Goal: Task Accomplishment & Management: Use online tool/utility

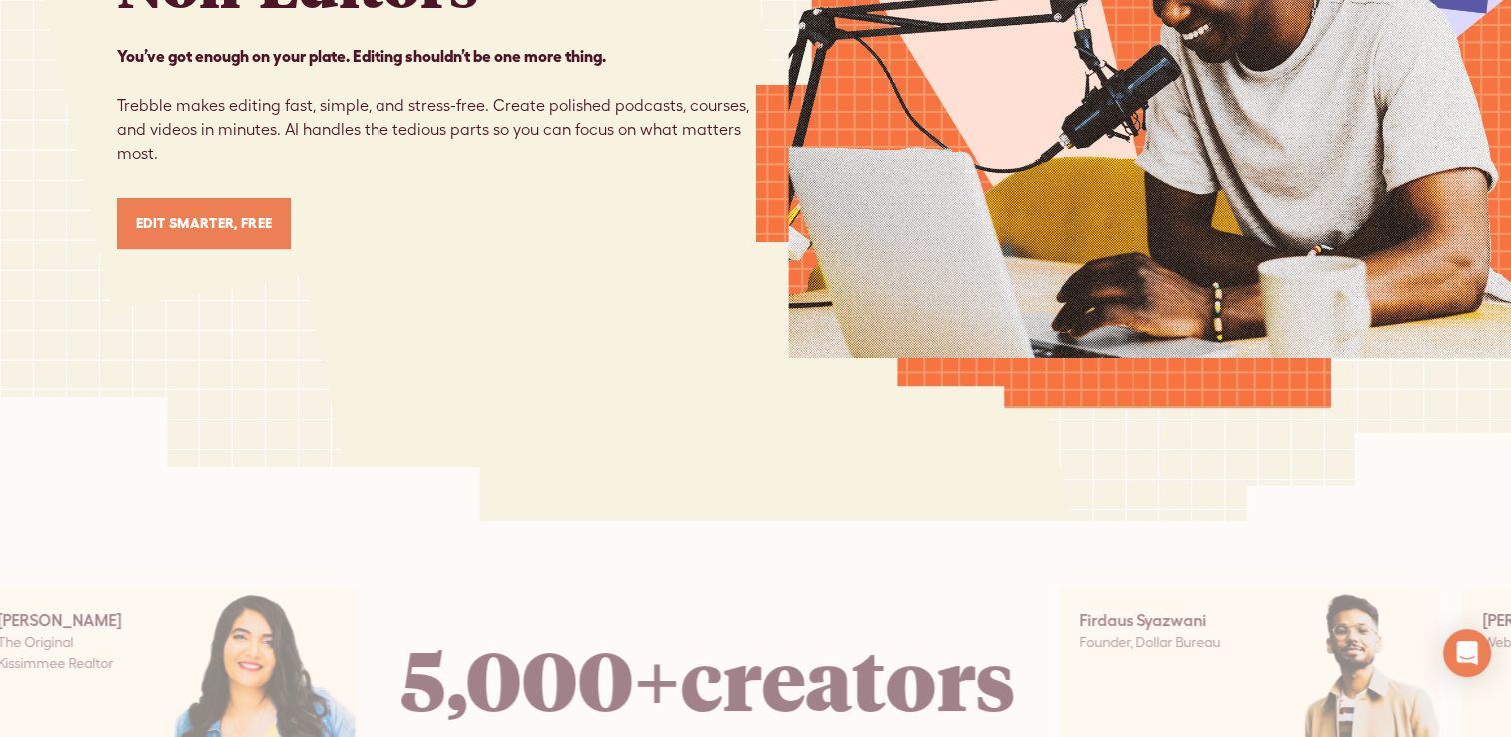
scroll to position [445, 0]
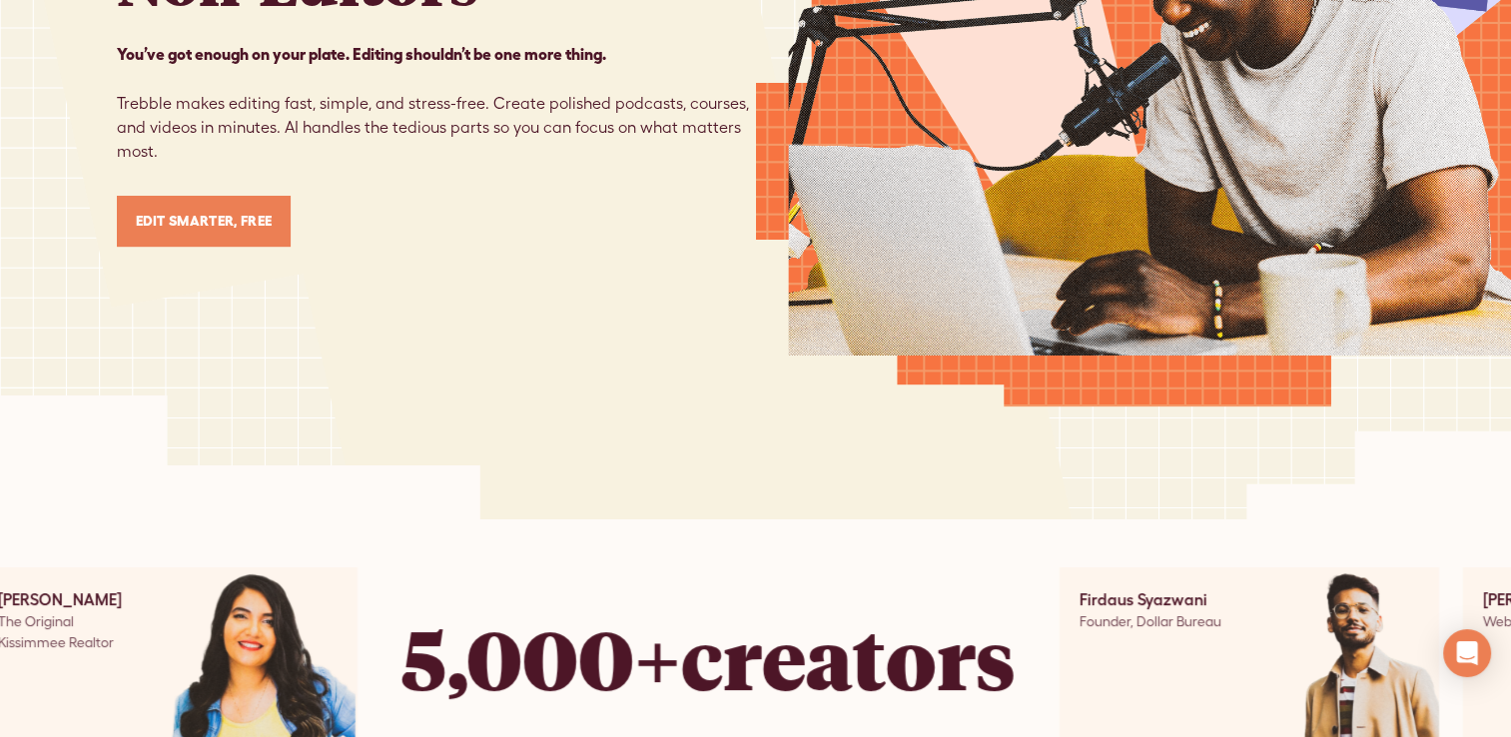
click at [241, 217] on link "Edit Smarter, Free" at bounding box center [204, 221] width 175 height 51
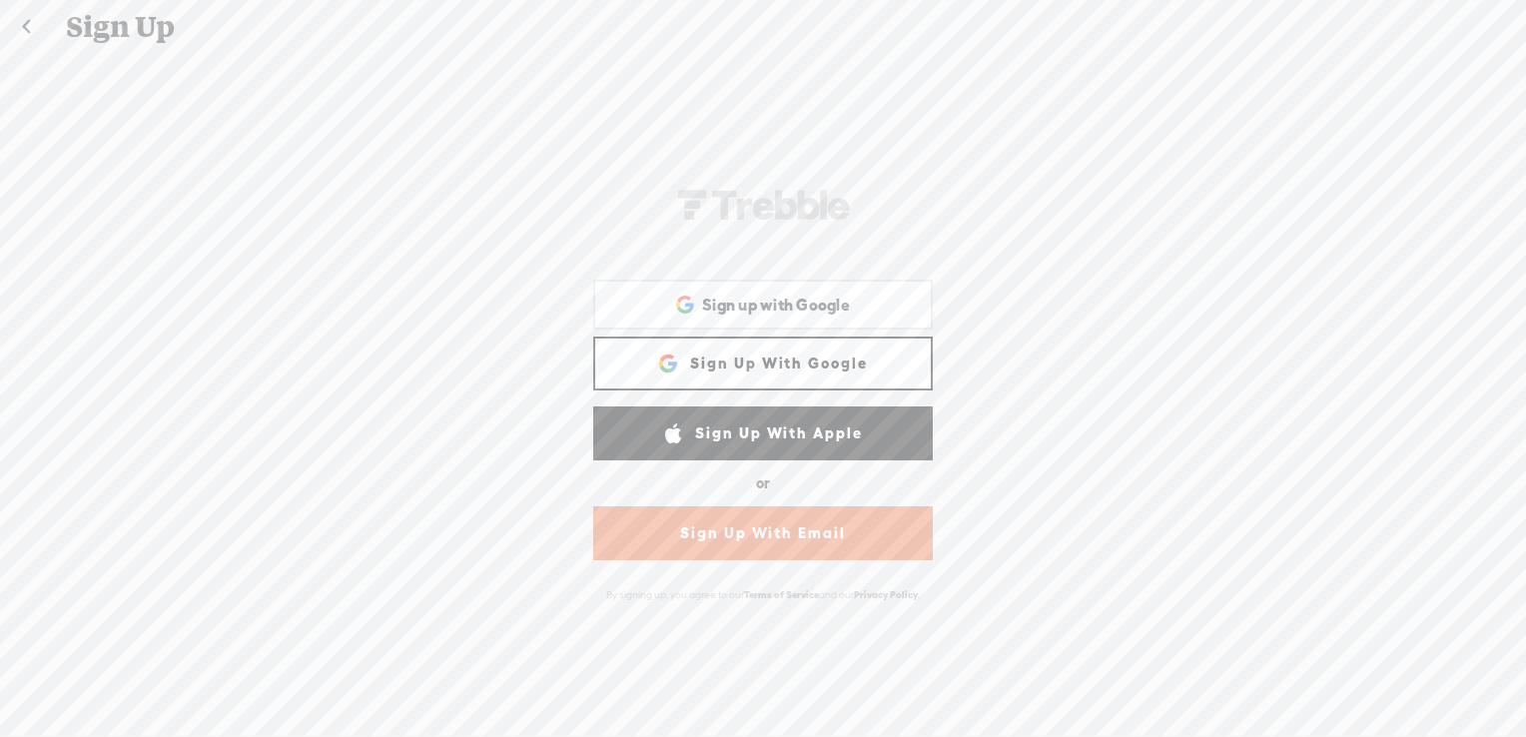
click at [241, 217] on div "WEBB-58D2-V8V Sign Up With Facebook Sign up with Google Sign up with Google. Op…" at bounding box center [763, 394] width 1526 height 681
click at [771, 295] on span "Sign up with Google" at bounding box center [776, 305] width 148 height 21
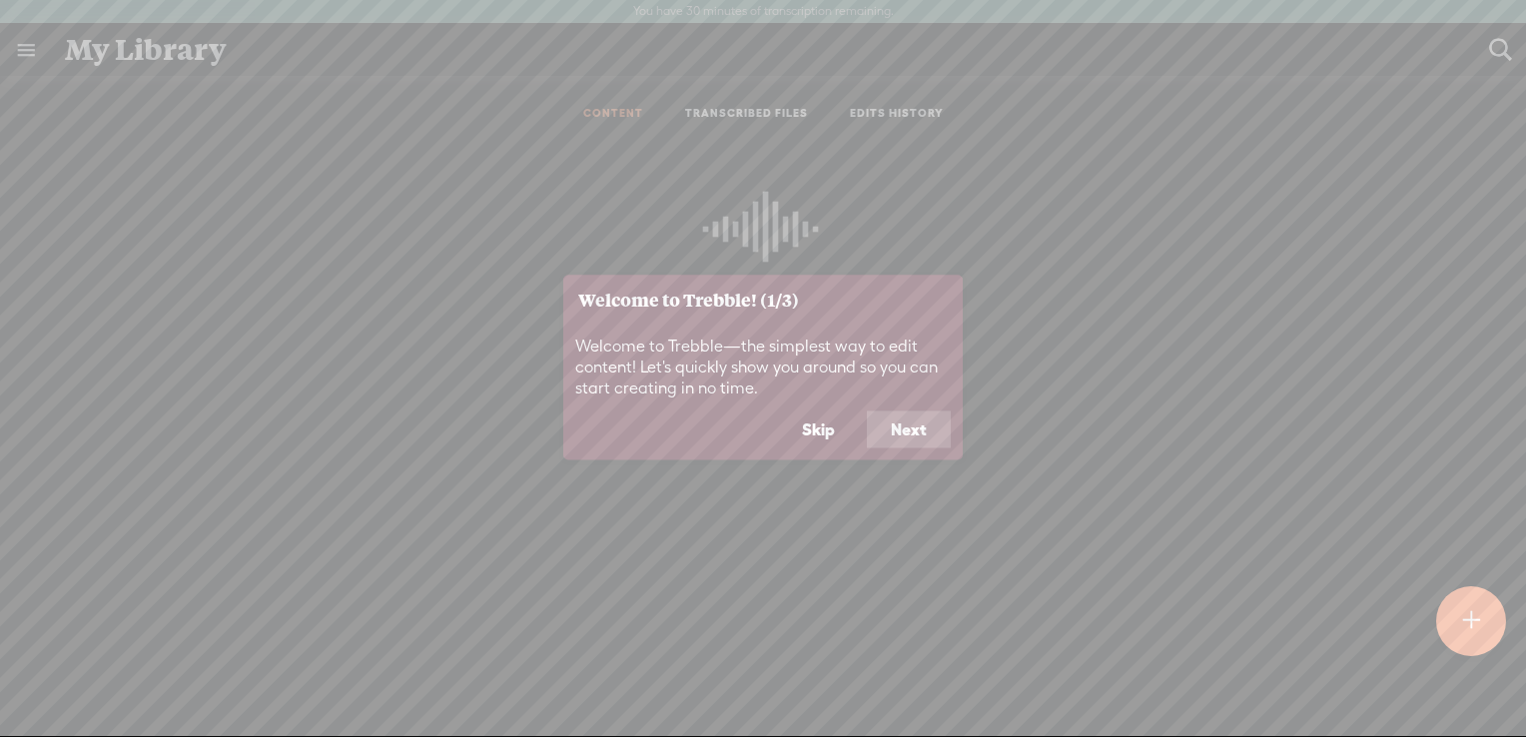
click at [902, 430] on button "Next" at bounding box center [909, 430] width 84 height 38
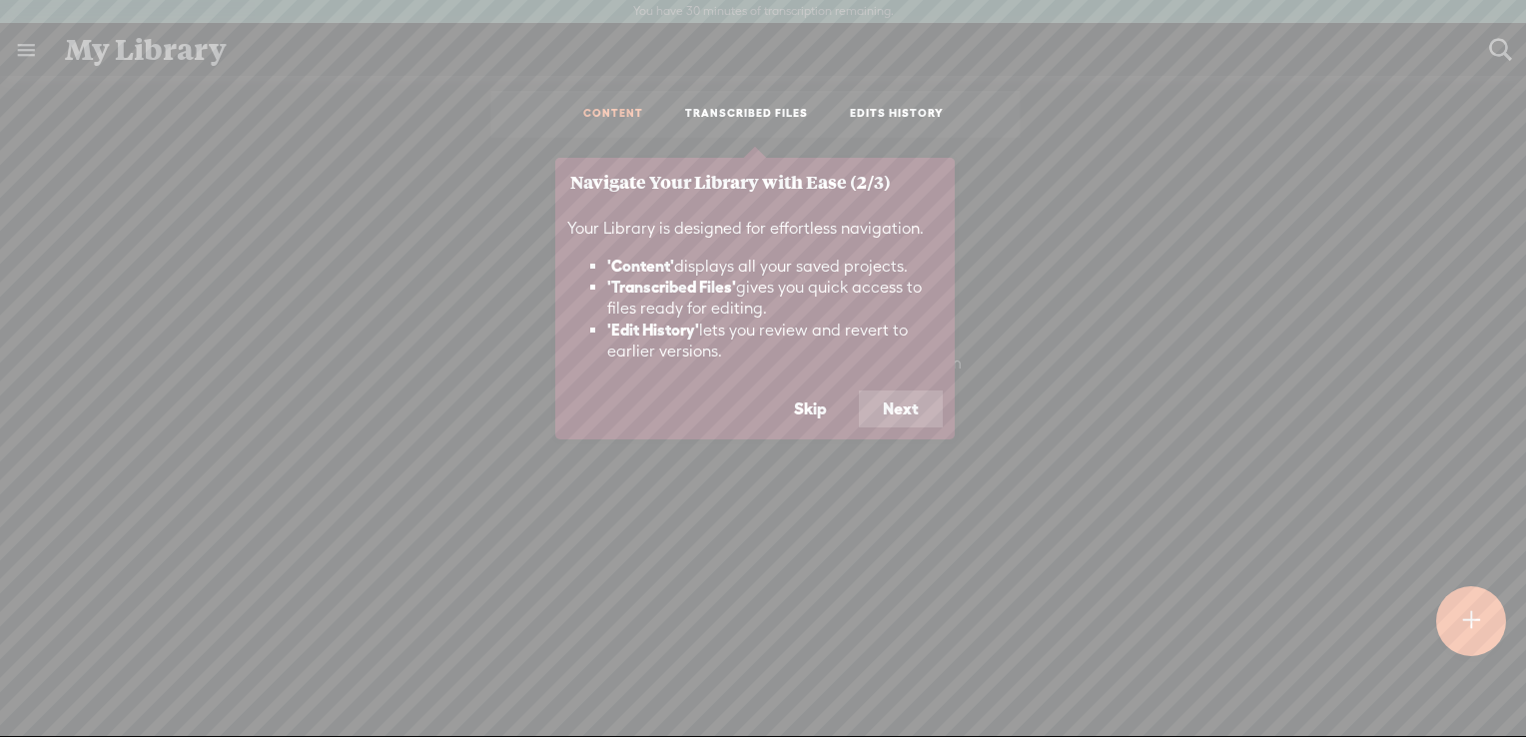
click at [904, 406] on button "Next" at bounding box center [901, 410] width 84 height 38
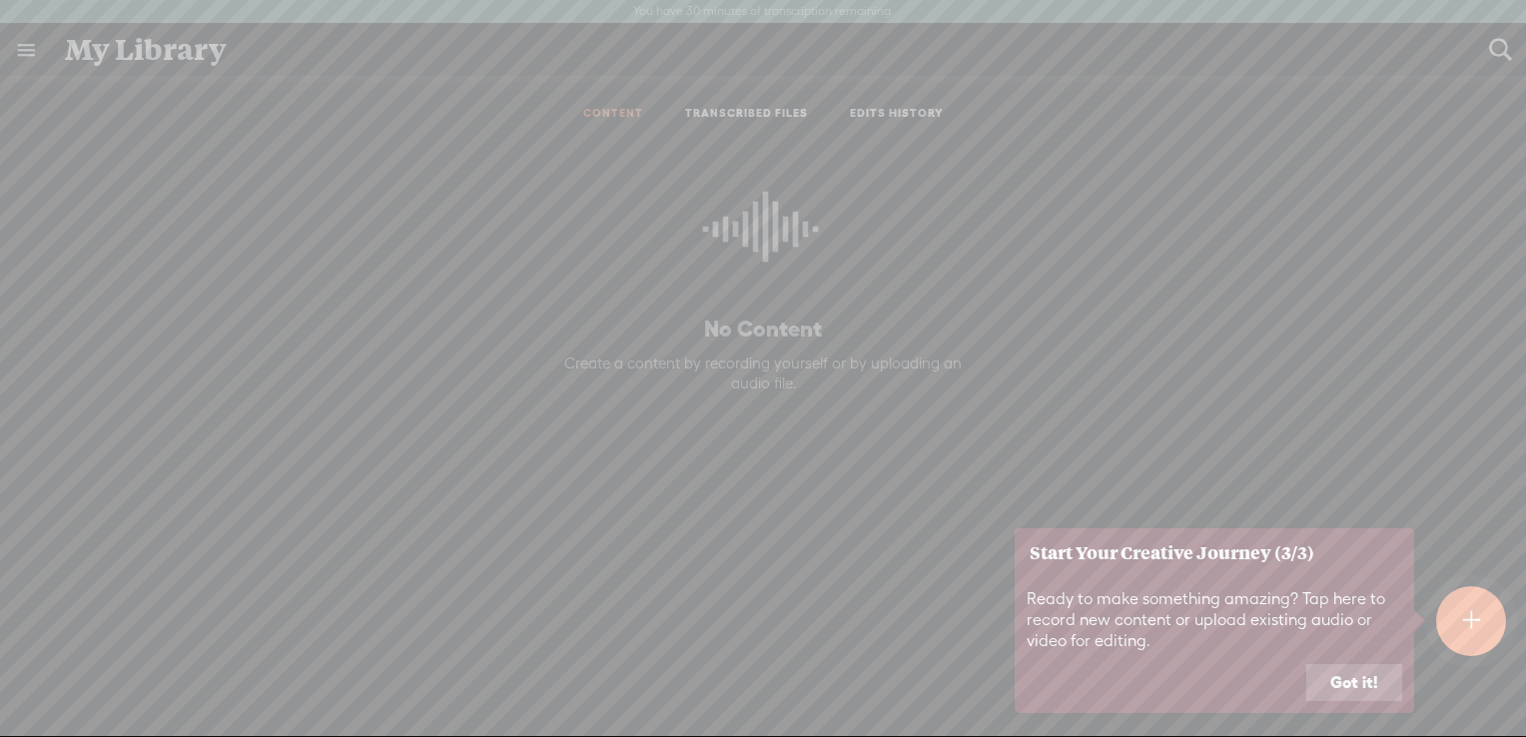
click at [1340, 696] on button "Got it!" at bounding box center [1354, 683] width 96 height 38
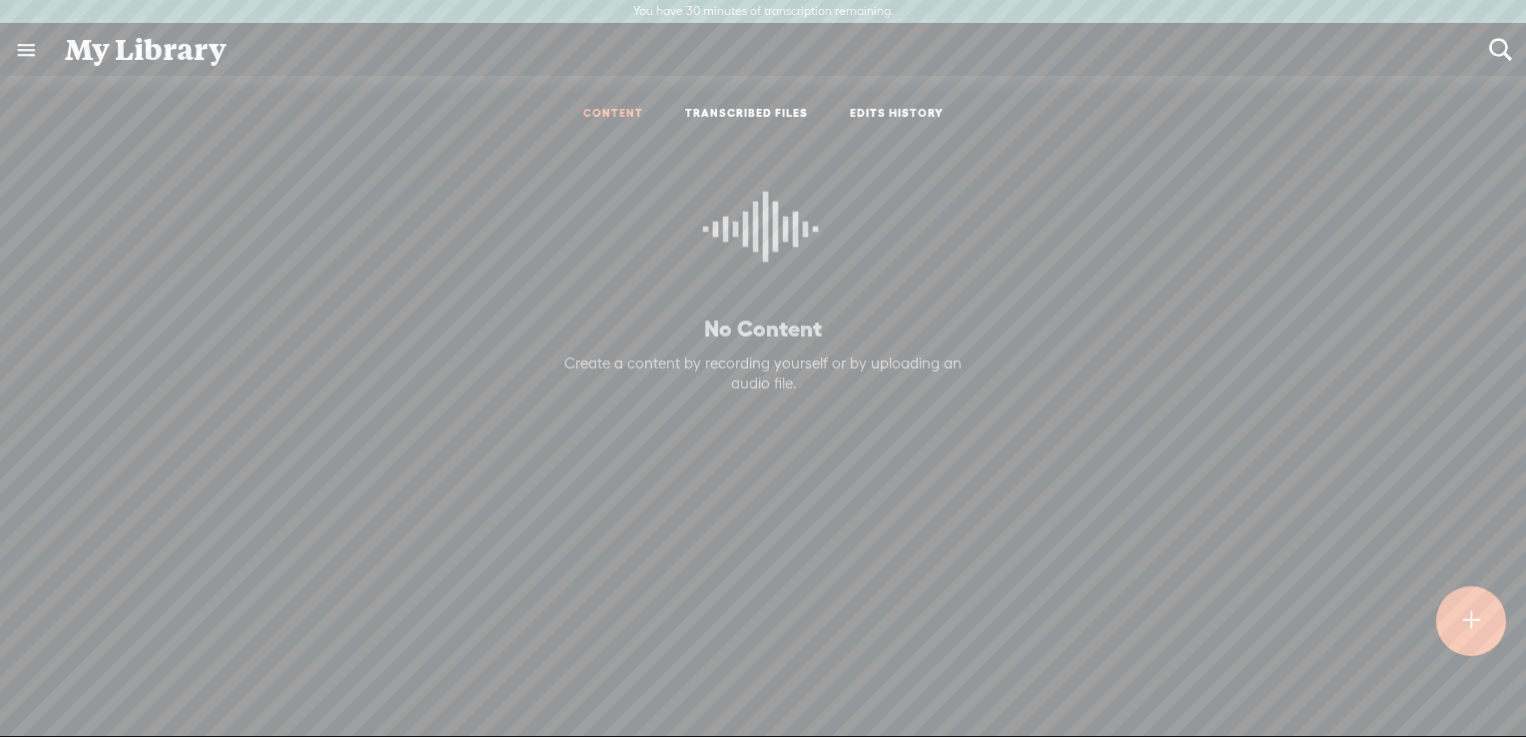
click at [1462, 615] on t at bounding box center [1470, 621] width 17 height 44
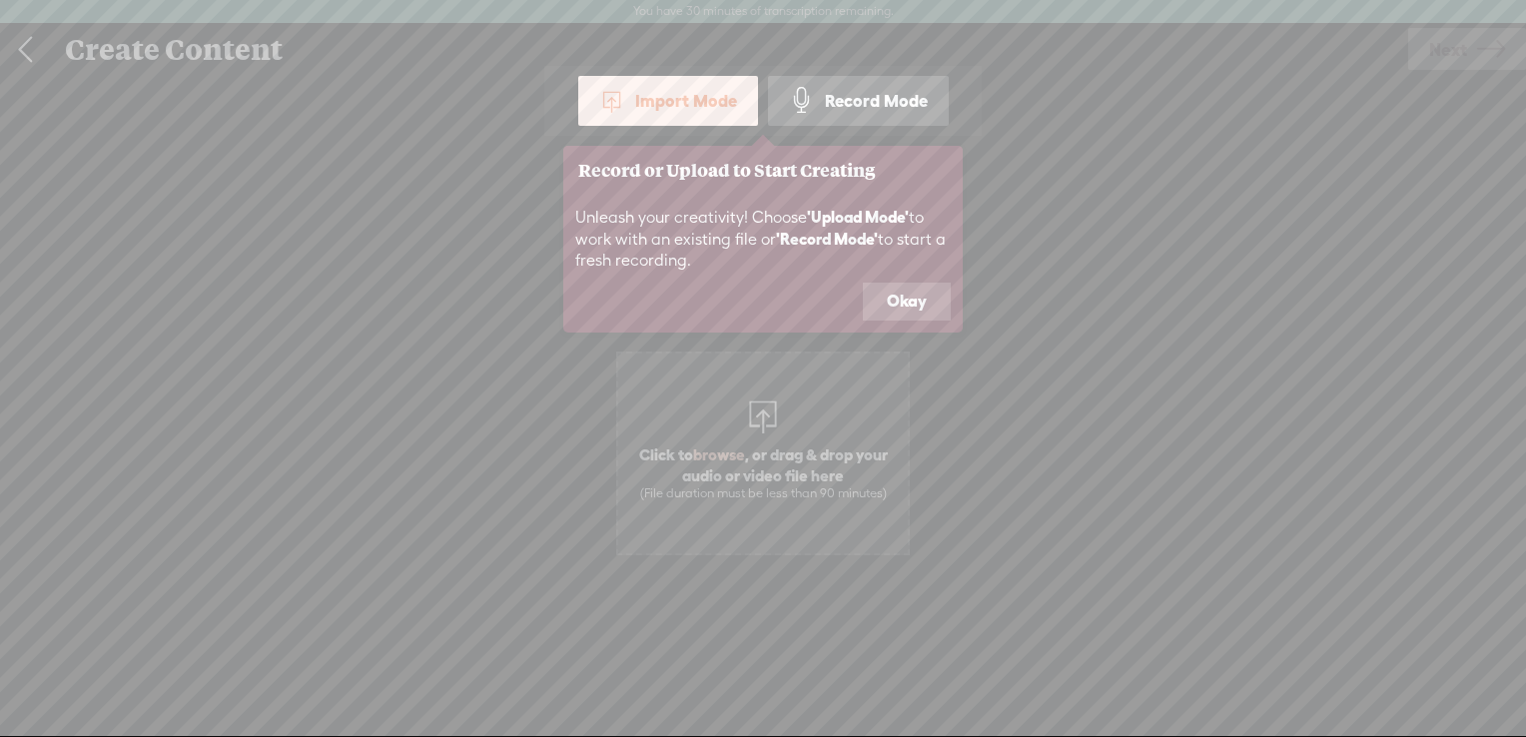
click at [899, 318] on button "Okay" at bounding box center [907, 302] width 88 height 38
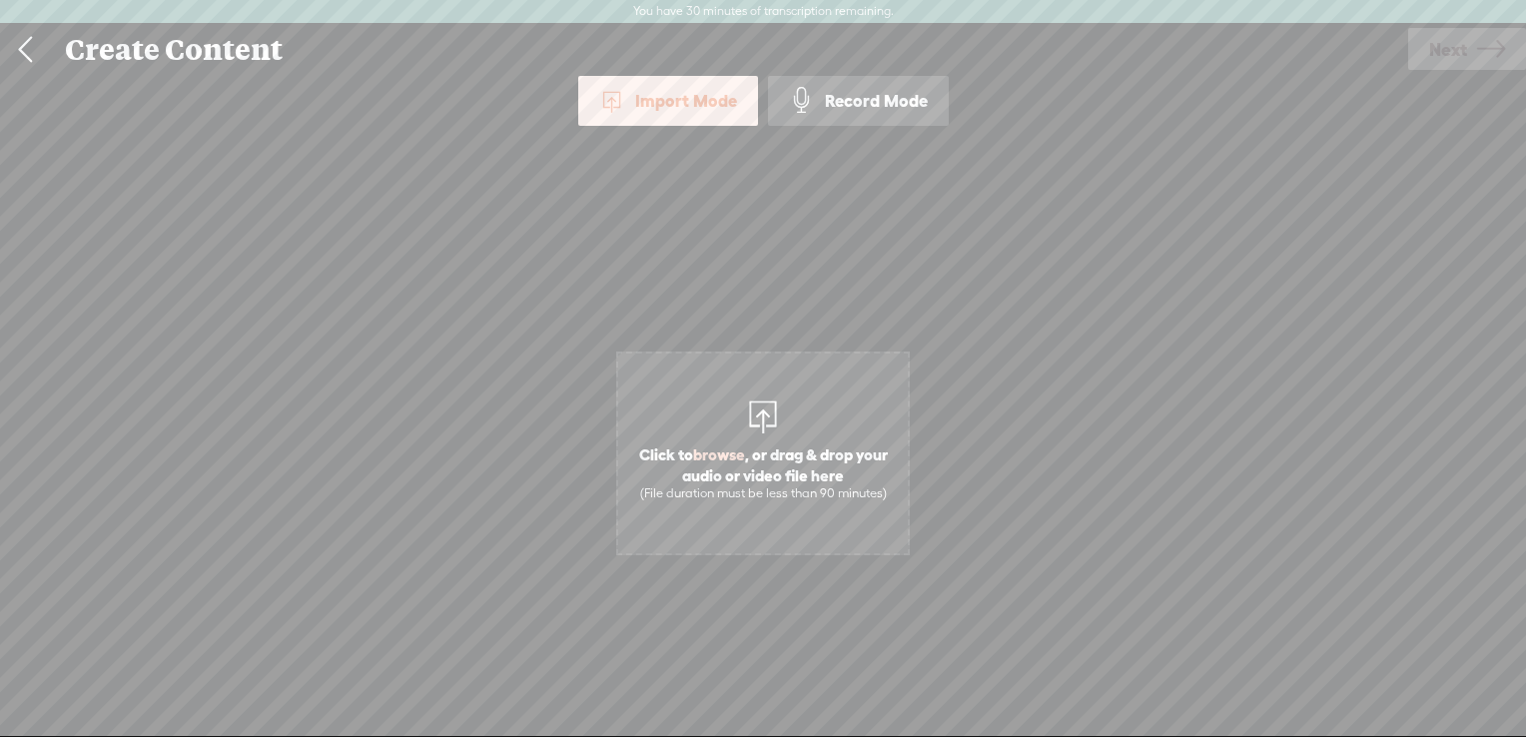
click at [899, 318] on div "Click to browse , or drag & drop your audio or video file here (File duration m…" at bounding box center [763, 453] width 290 height 555
click at [871, 115] on div "Record Mode" at bounding box center [858, 101] width 181 height 50
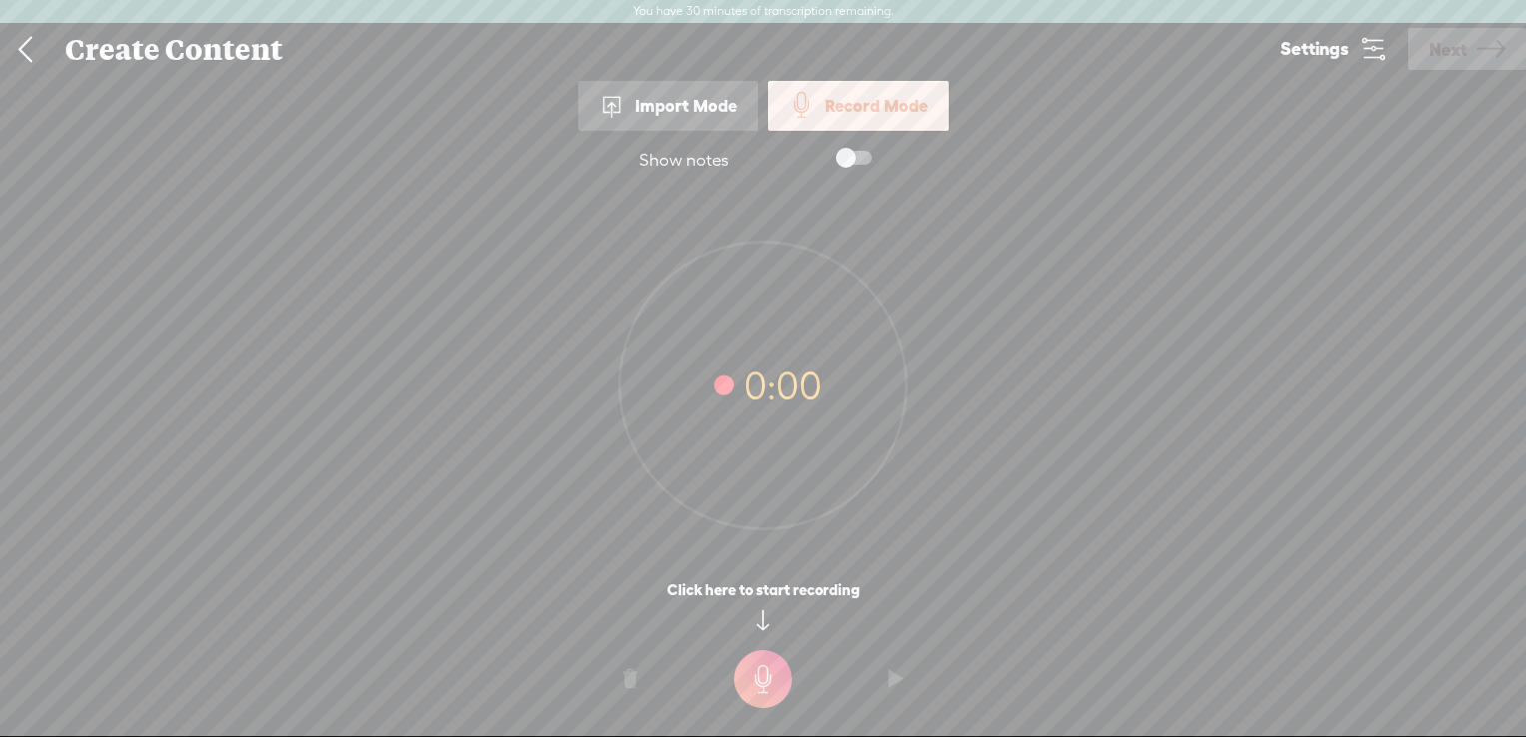
click at [853, 156] on span at bounding box center [854, 158] width 36 height 14
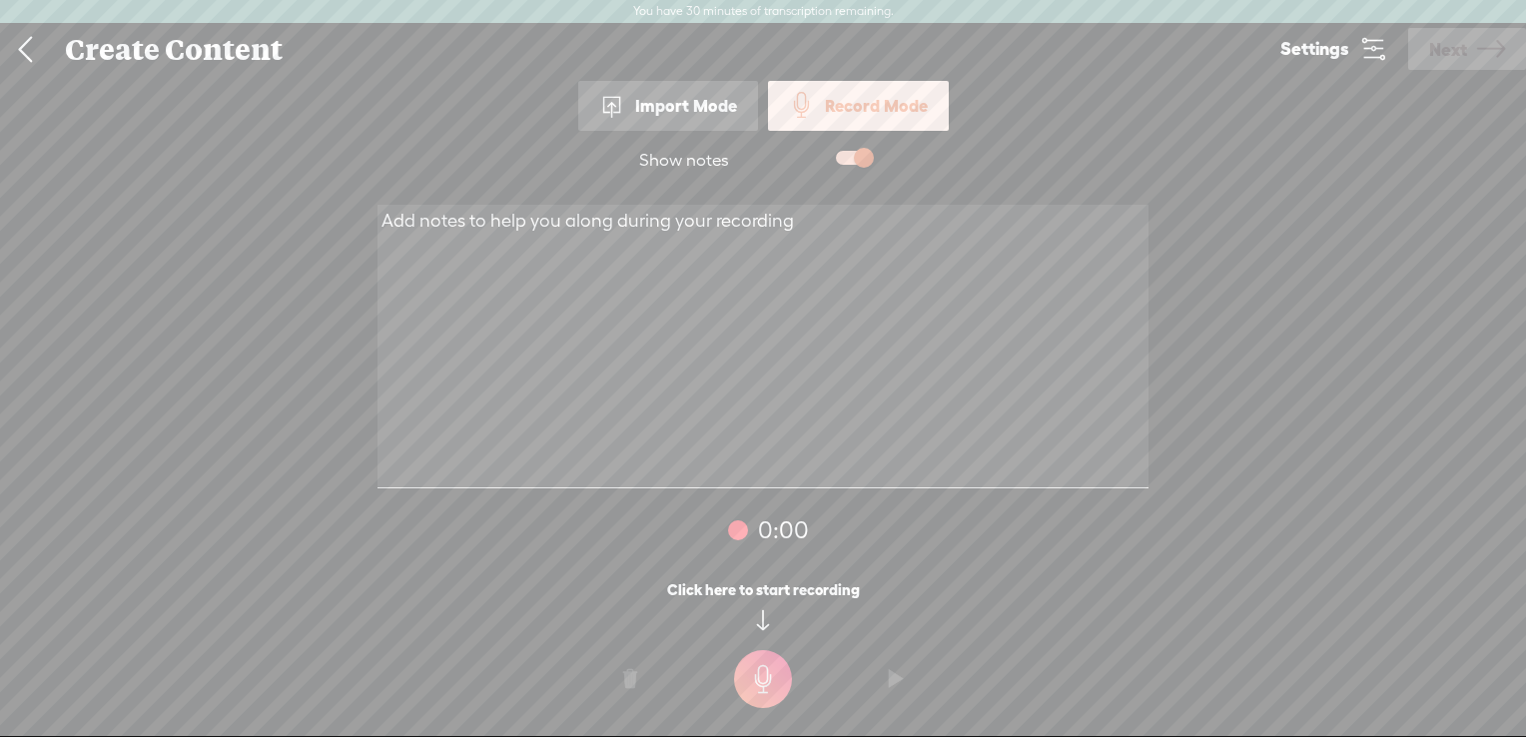
click at [853, 156] on span at bounding box center [854, 158] width 36 height 14
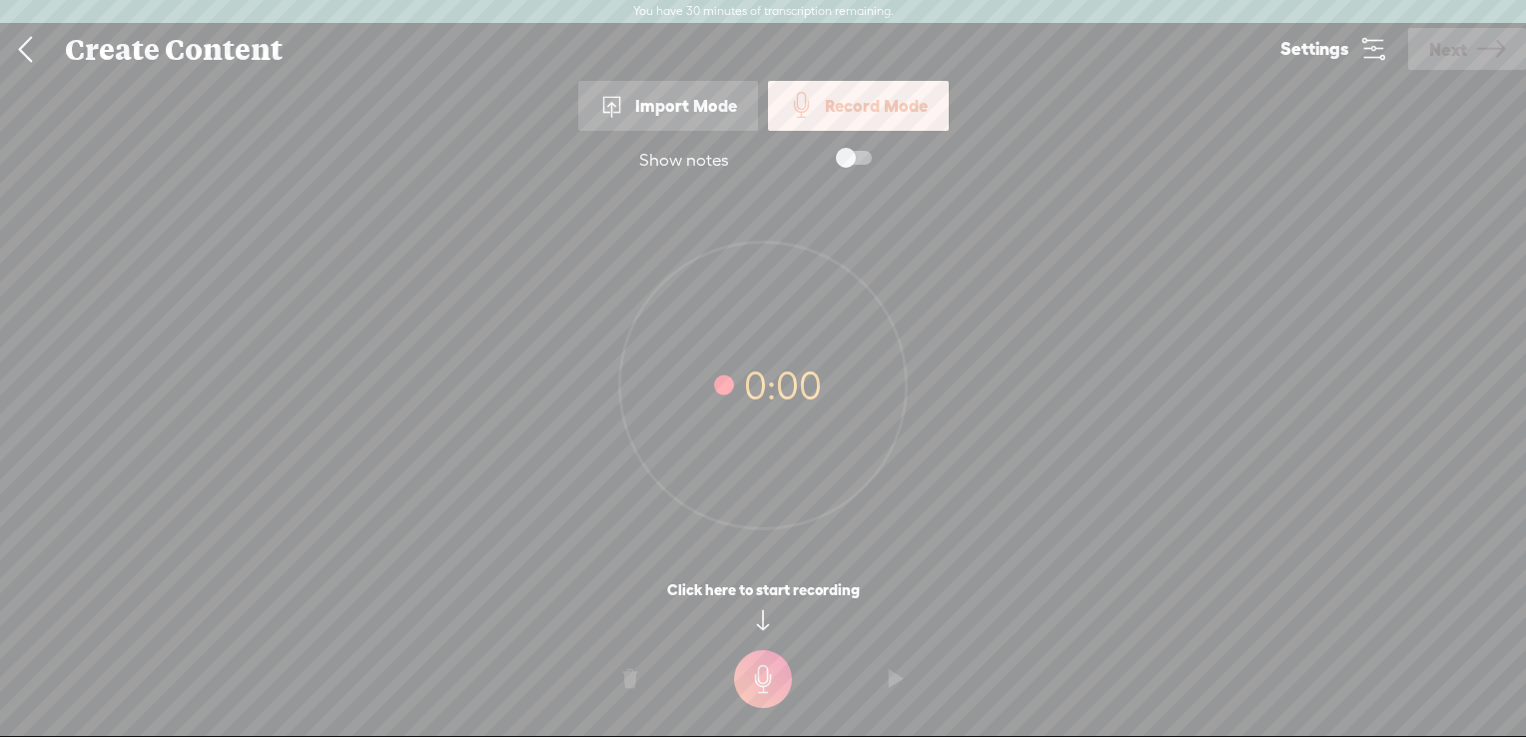
click at [1374, 55] on icon at bounding box center [1373, 49] width 28 height 28
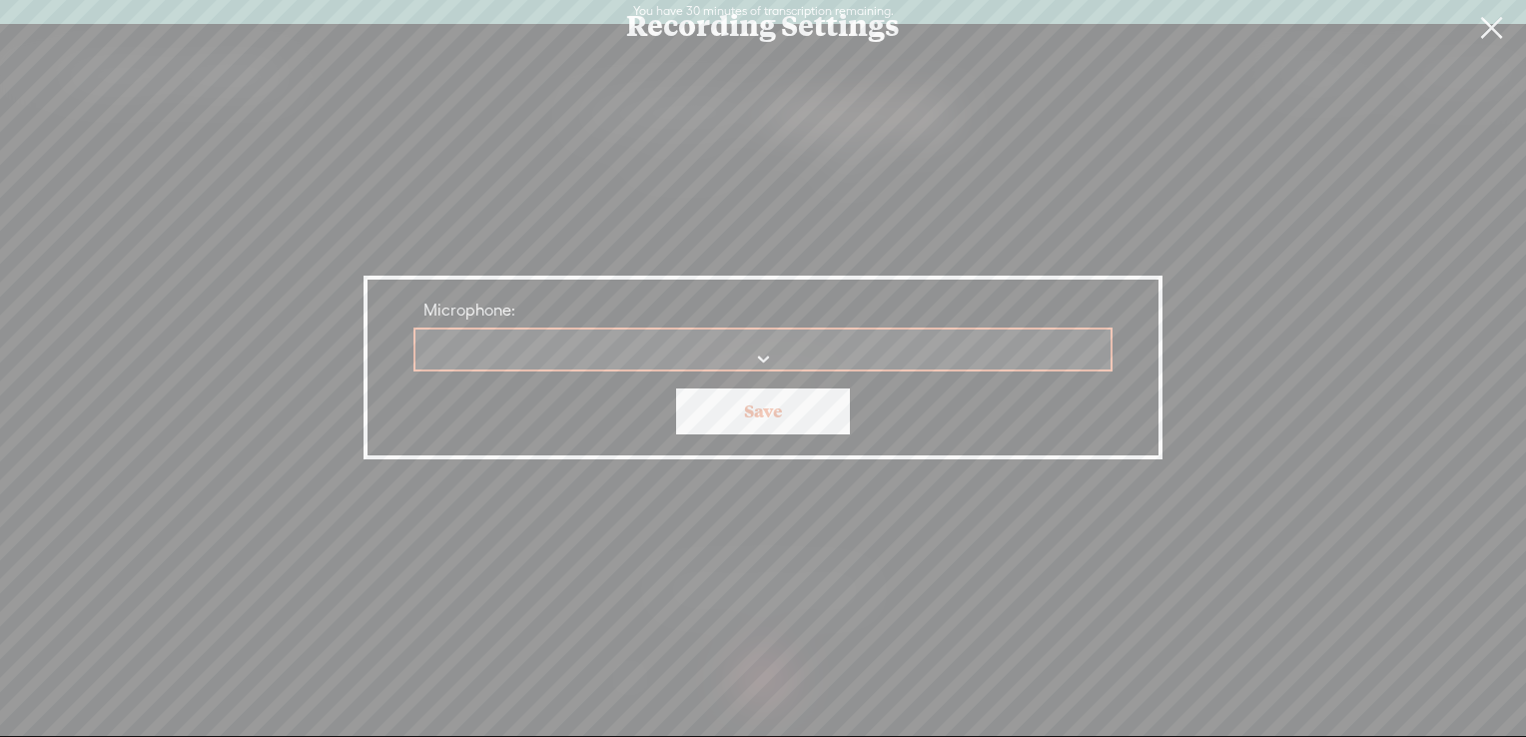
click at [767, 356] on select "Microphone:" at bounding box center [763, 350] width 697 height 41
click at [1503, 26] on link at bounding box center [1491, 28] width 50 height 56
